Goal: Information Seeking & Learning: Find specific page/section

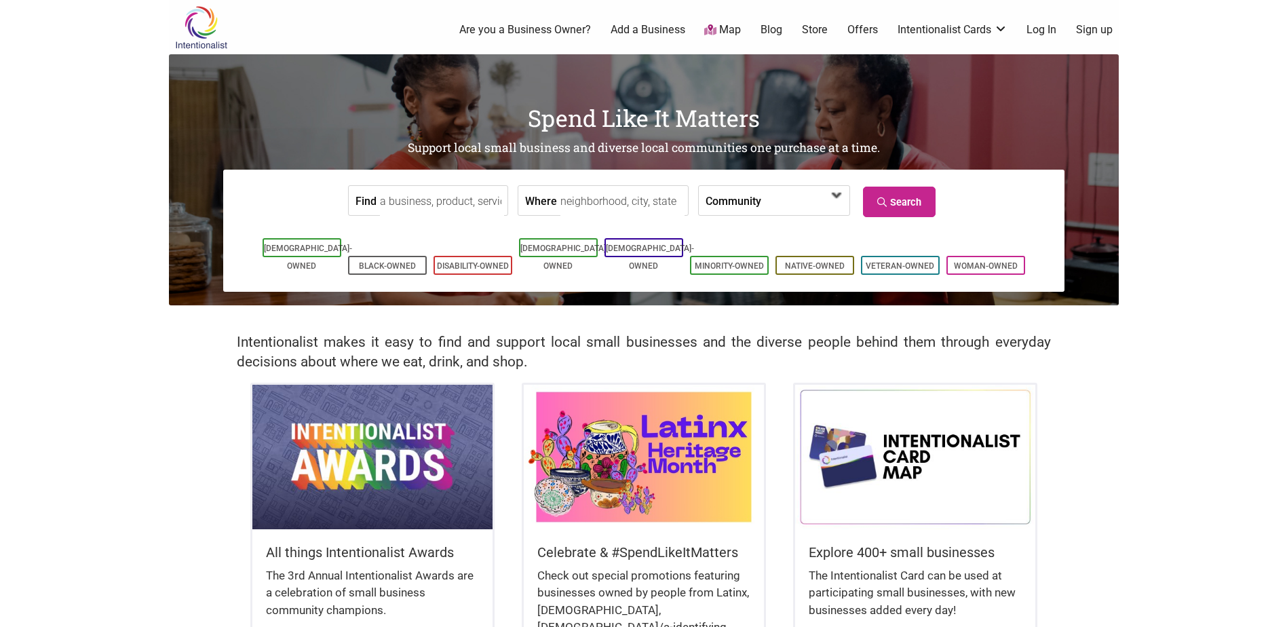
click at [761, 200] on span at bounding box center [804, 200] width 87 height 29
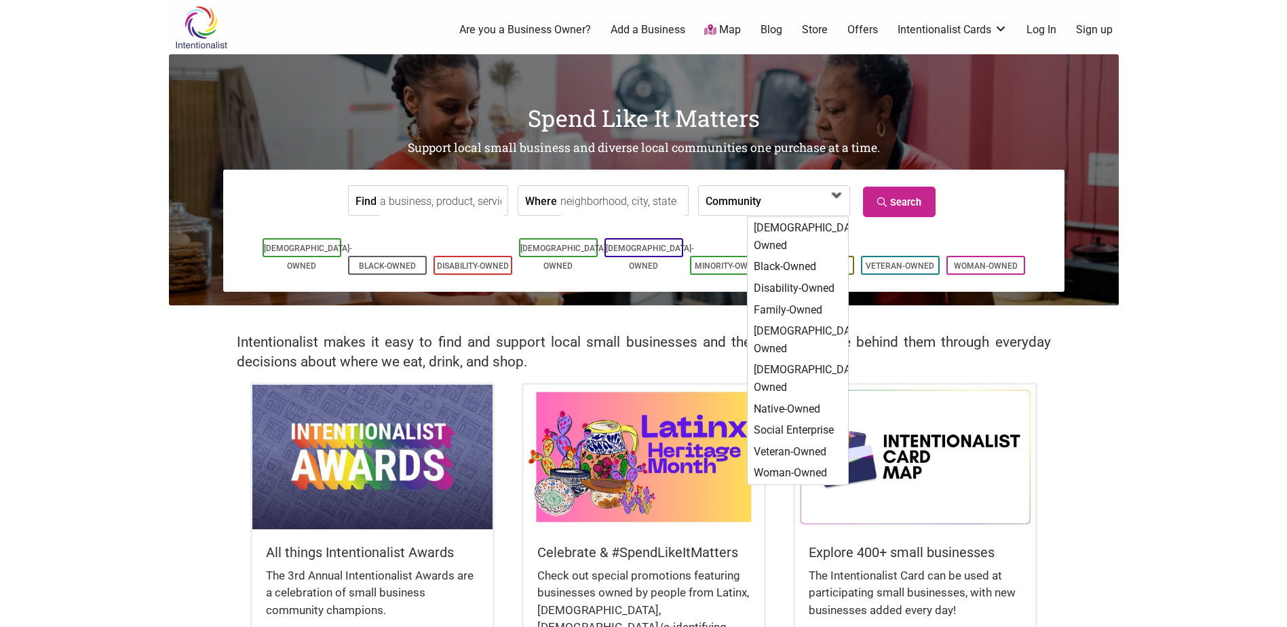
click at [761, 200] on span at bounding box center [804, 200] width 87 height 29
click at [626, 204] on input "Where" at bounding box center [622, 201] width 124 height 31
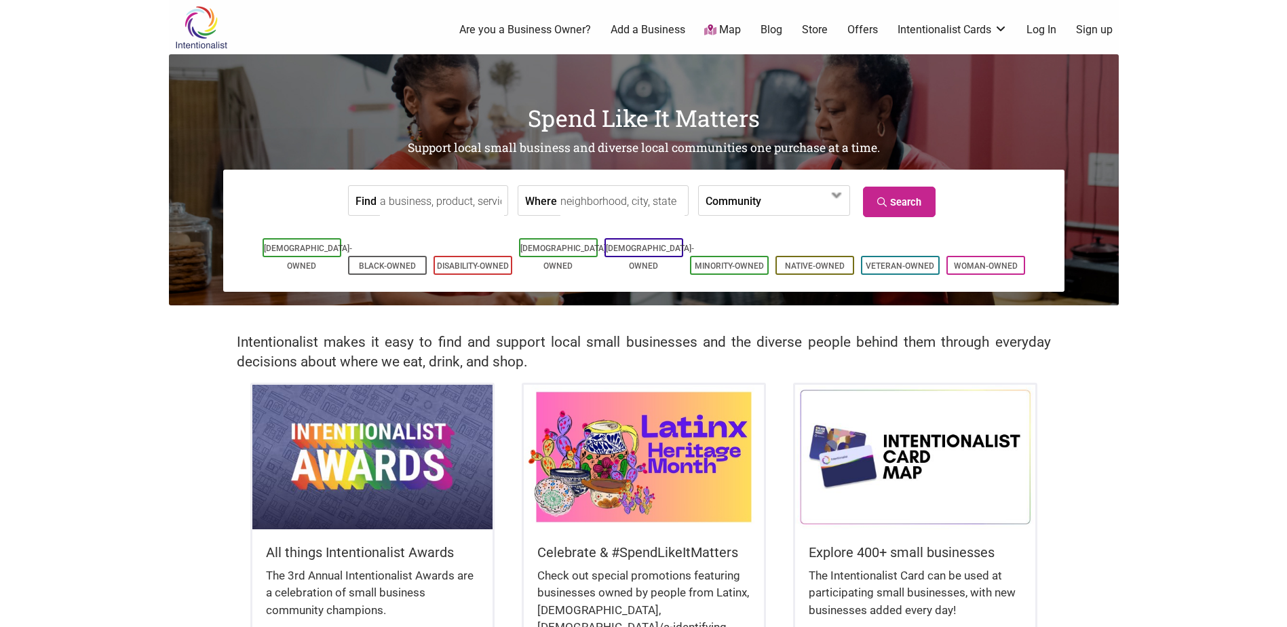
click at [482, 207] on input "Find" at bounding box center [442, 201] width 124 height 31
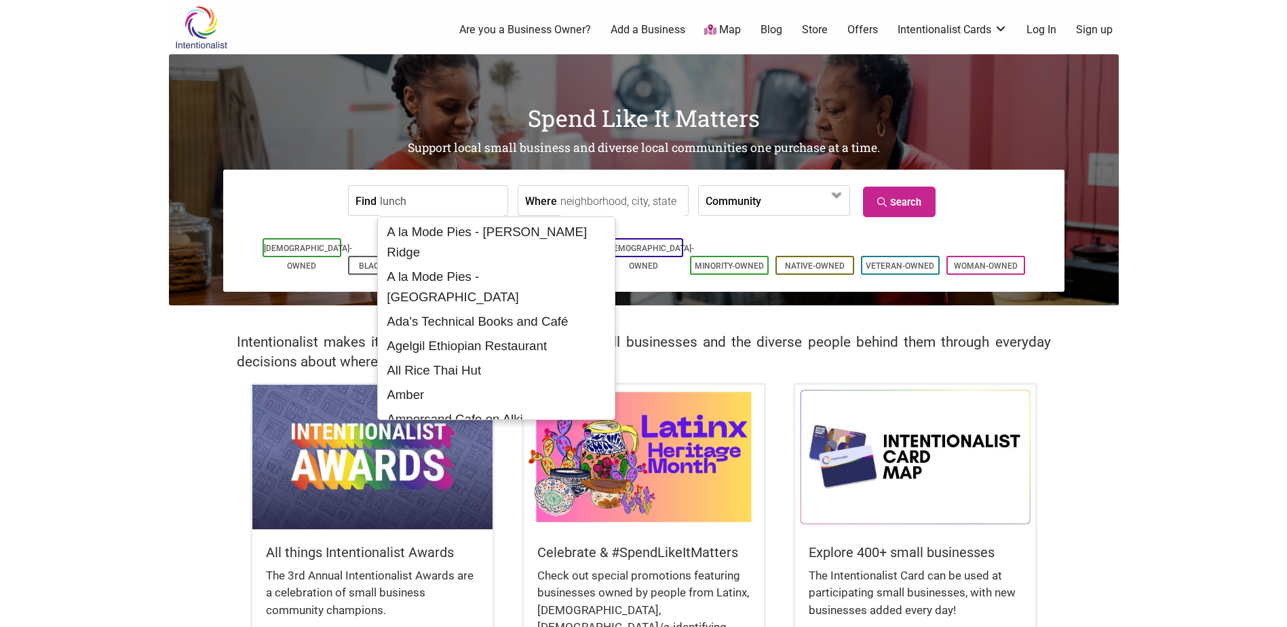
type input "lunch"
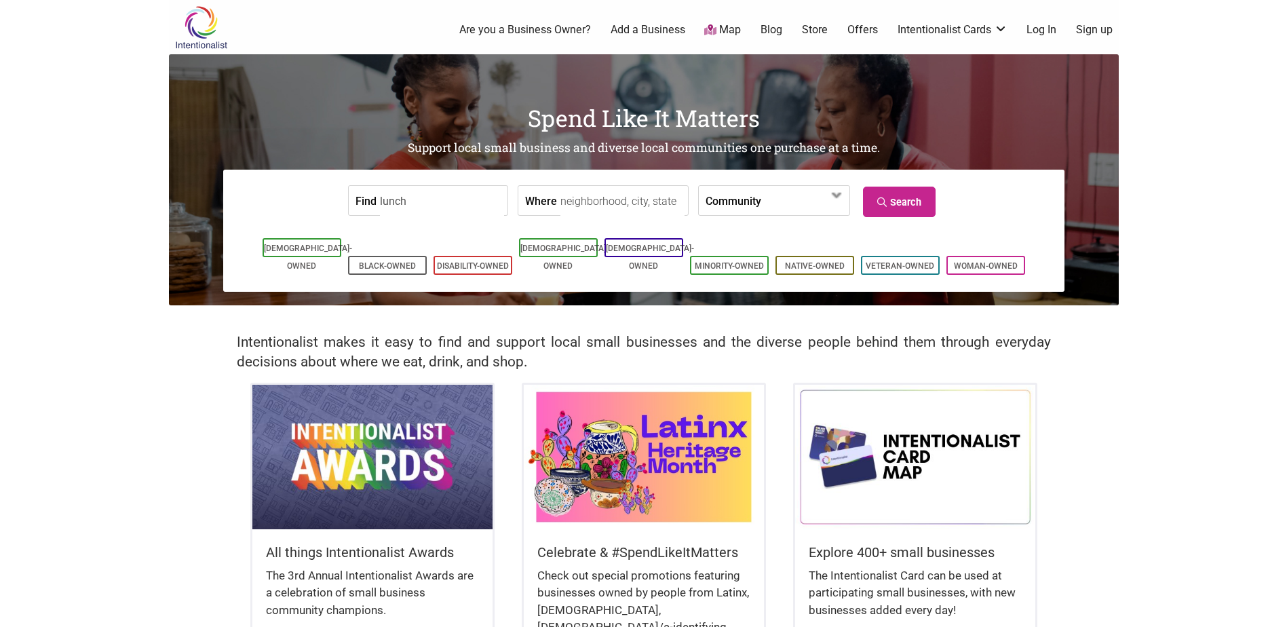
click at [567, 209] on input "Where" at bounding box center [622, 201] width 124 height 31
type input "wilmington, de"
click at [898, 197] on link "Search" at bounding box center [899, 202] width 73 height 31
click at [821, 198] on span at bounding box center [800, 201] width 58 height 23
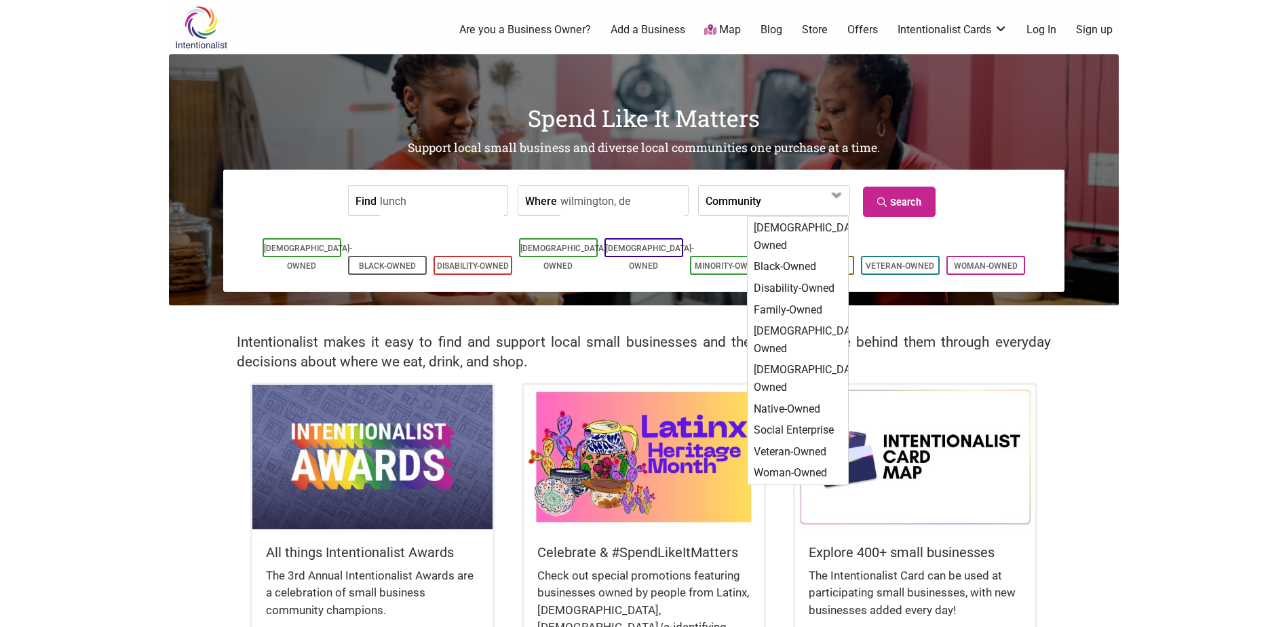
click at [596, 191] on input "wilmington, de" at bounding box center [622, 201] width 124 height 31
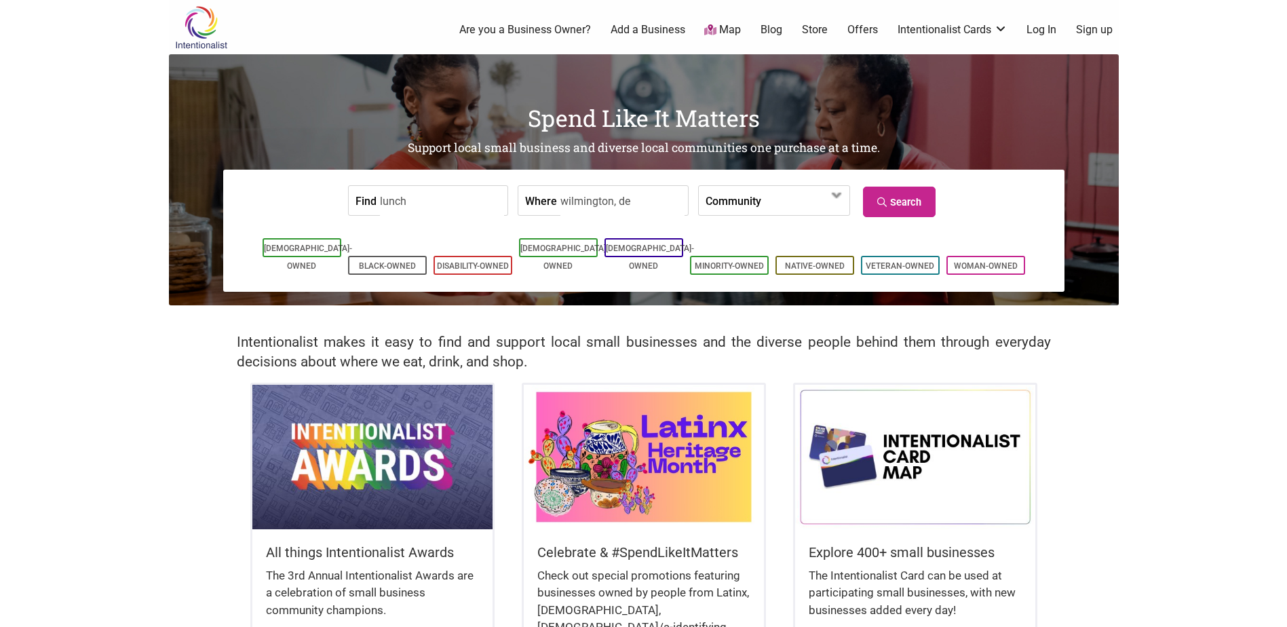
click at [616, 199] on input "wilmington, de" at bounding box center [622, 201] width 124 height 31
click at [640, 201] on input "wilmington, de" at bounding box center [622, 201] width 124 height 31
click at [729, 206] on label "Community" at bounding box center [734, 200] width 56 height 29
click at [742, 206] on label "Community" at bounding box center [734, 200] width 56 height 29
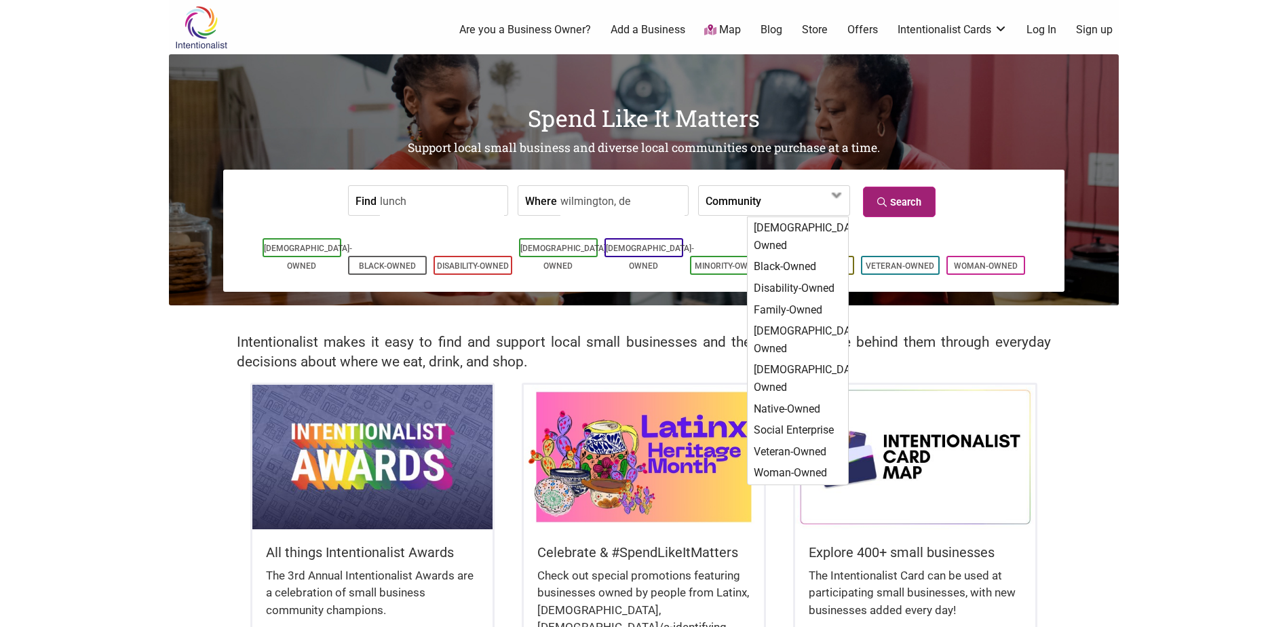
click at [900, 209] on link "Search" at bounding box center [899, 202] width 73 height 31
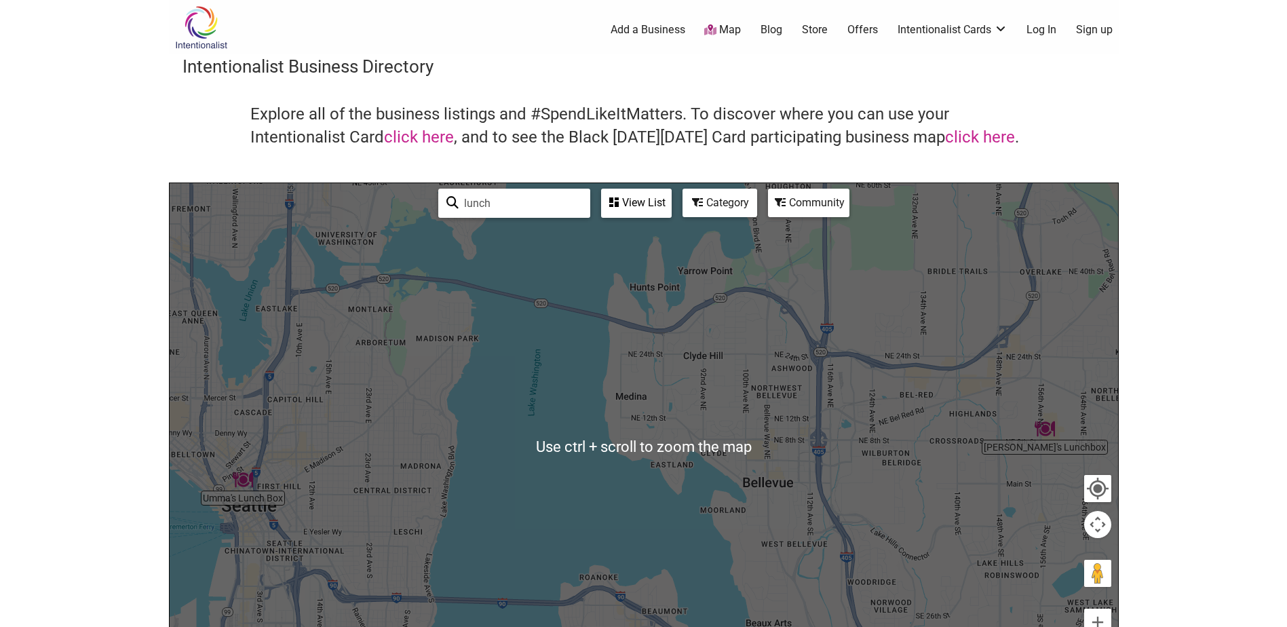
click at [532, 203] on input "lunch" at bounding box center [520, 203] width 123 height 26
drag, startPoint x: 534, startPoint y: 202, endPoint x: 273, endPoint y: 176, distance: 262.5
click at [273, 176] on div "Intentionalist Business Directory Explore all of the business listings and #Spe…" at bounding box center [644, 382] width 950 height 657
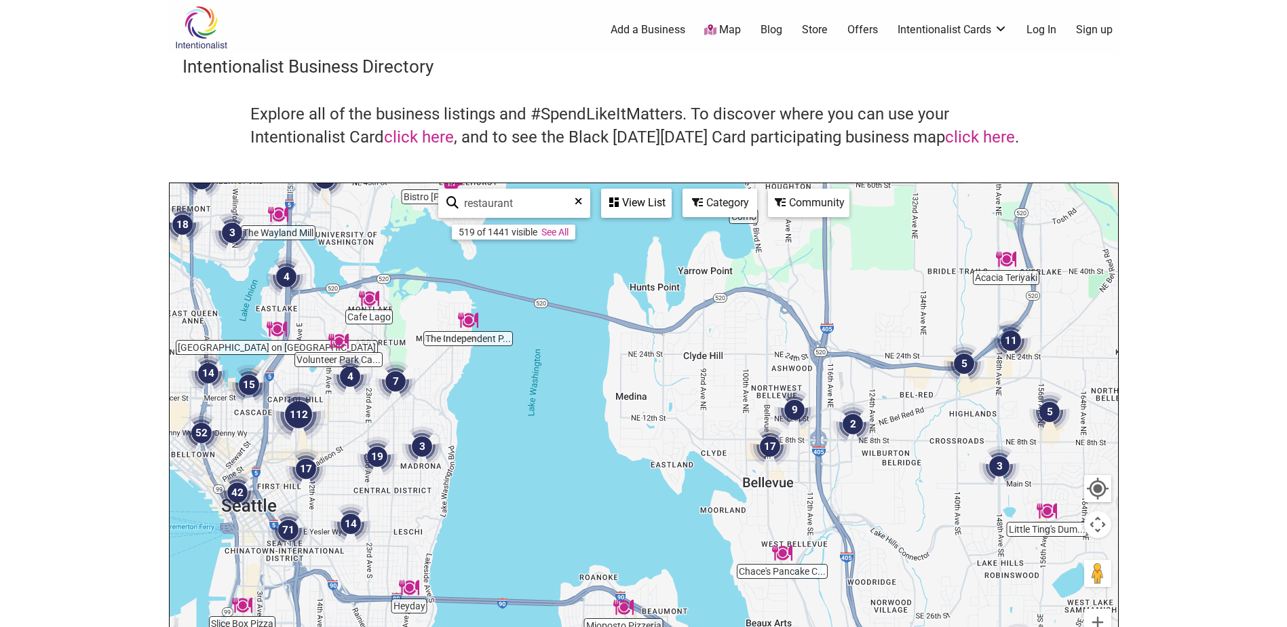
type input "restaurant"
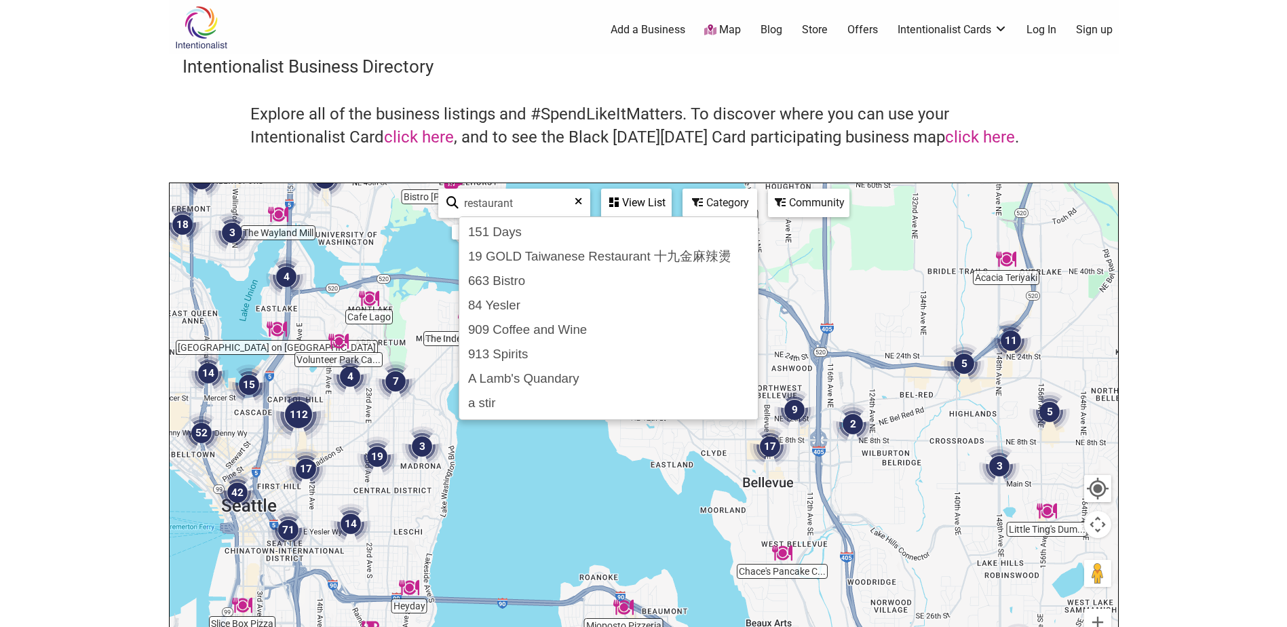
click at [804, 205] on div "Community" at bounding box center [808, 203] width 79 height 26
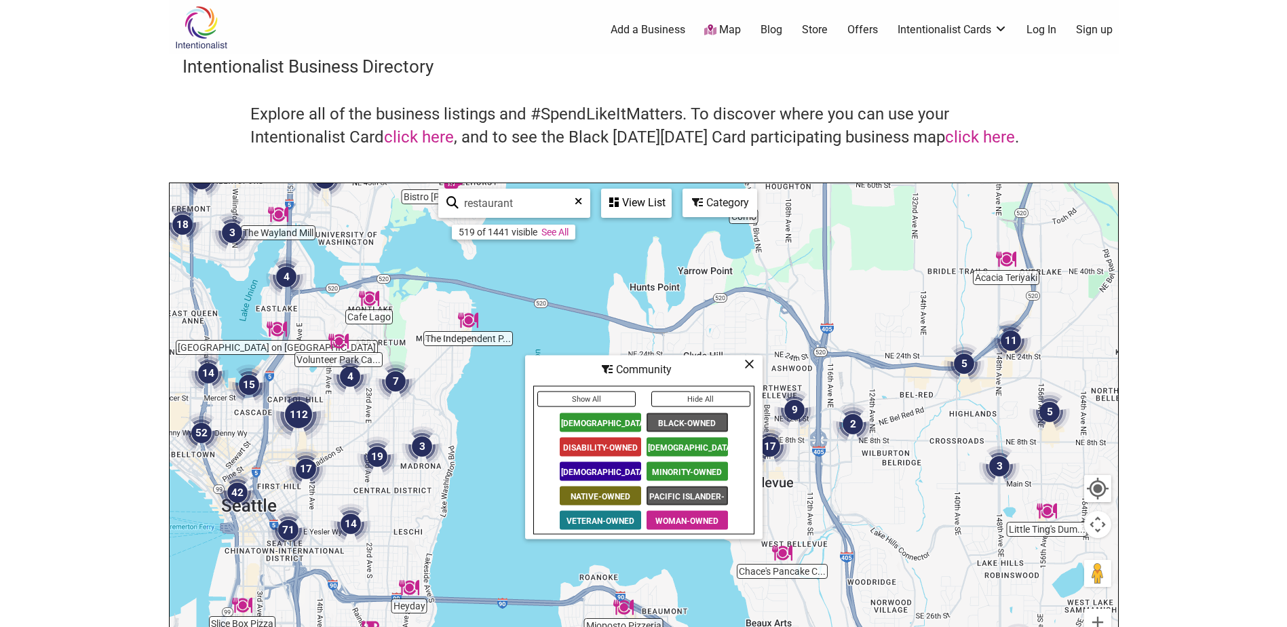
click at [403, 270] on div at bounding box center [644, 447] width 949 height 528
drag, startPoint x: 885, startPoint y: 432, endPoint x: 878, endPoint y: 434, distance: 7.3
click at [883, 432] on div at bounding box center [644, 447] width 949 height 528
click at [745, 364] on icon at bounding box center [749, 364] width 10 height 1
